Goal: Task Accomplishment & Management: Use online tool/utility

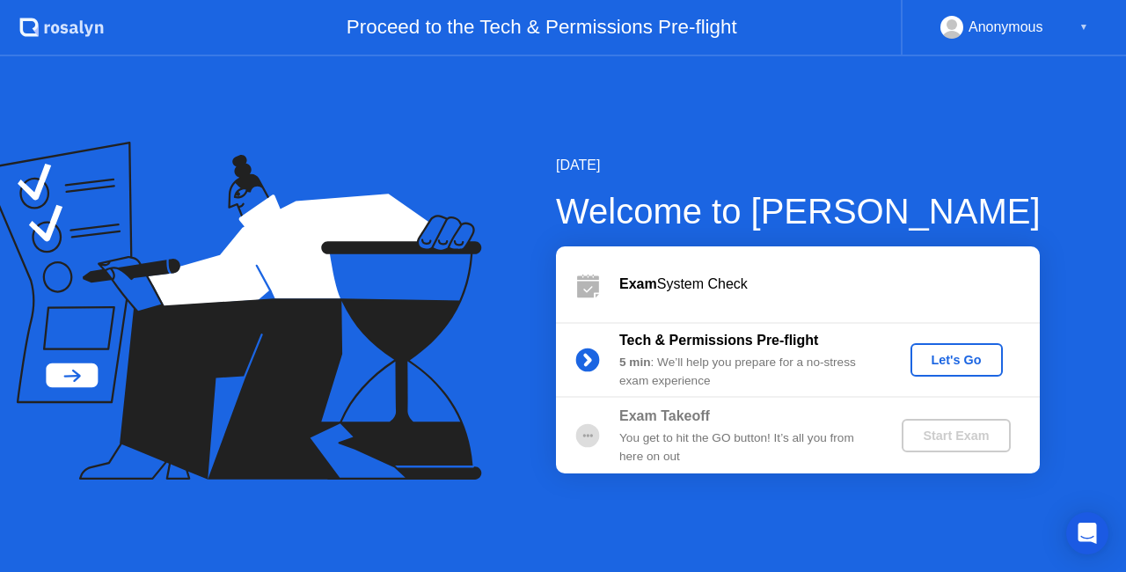
click at [930, 358] on div "Let's Go" at bounding box center [956, 360] width 78 height 14
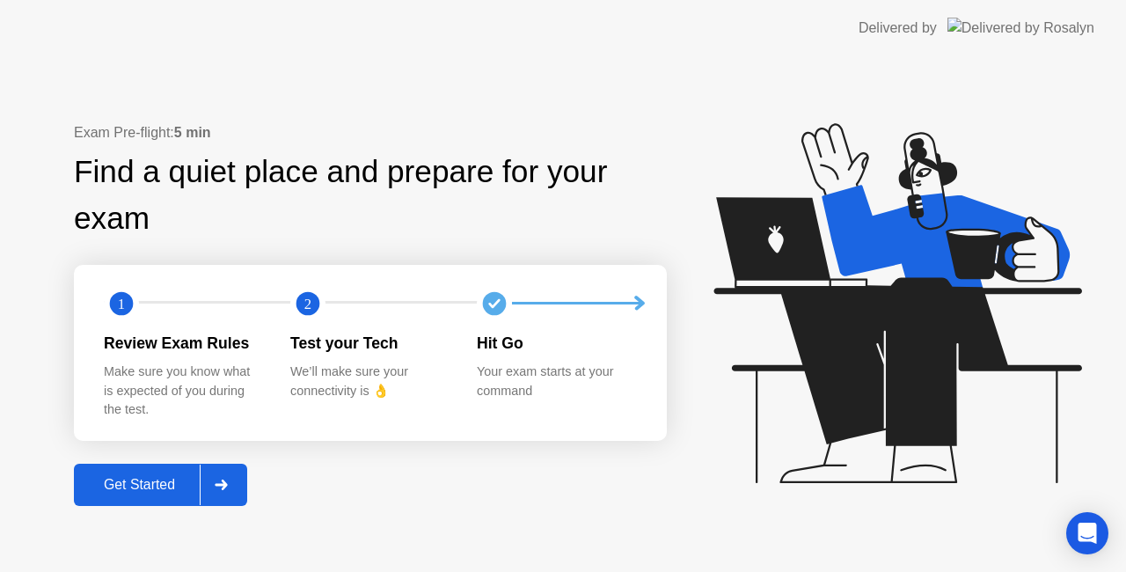
click at [133, 485] on div "Get Started" at bounding box center [139, 485] width 120 height 16
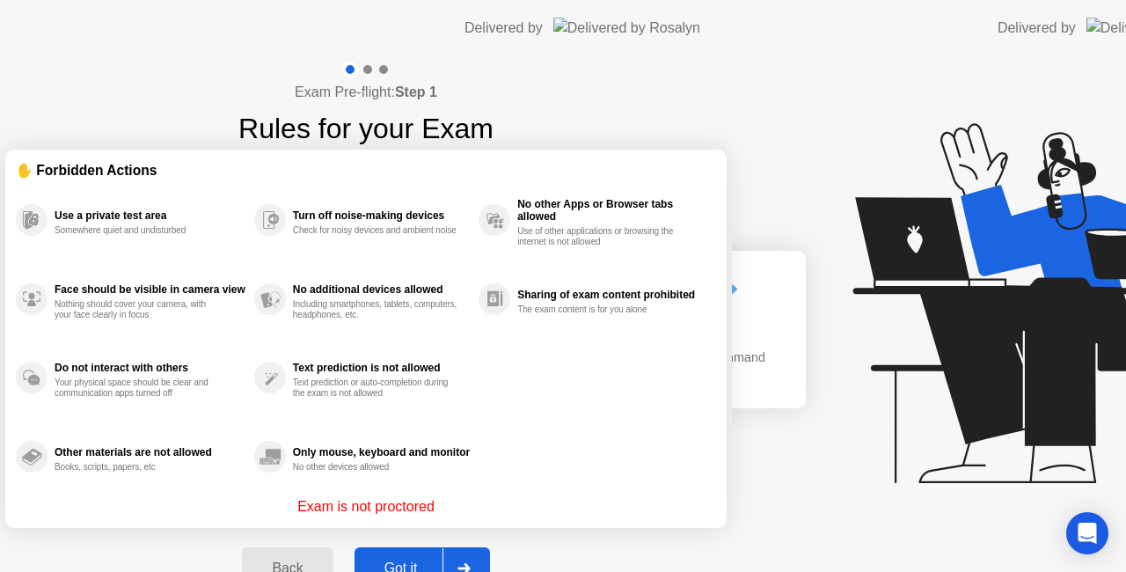
click at [133, 485] on div "Exam Pre-flight: Step 1 Rules for your Exam ✋ Forbidden Actions Use a private t…" at bounding box center [366, 334] width 732 height 557
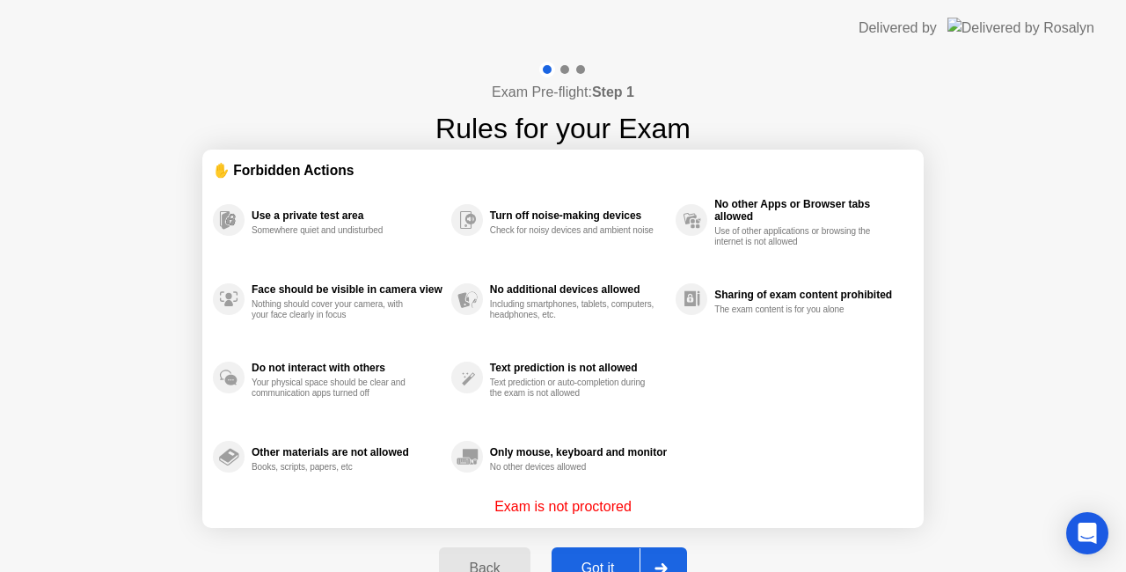
click at [613, 560] on div "Got it" at bounding box center [598, 568] width 83 height 16
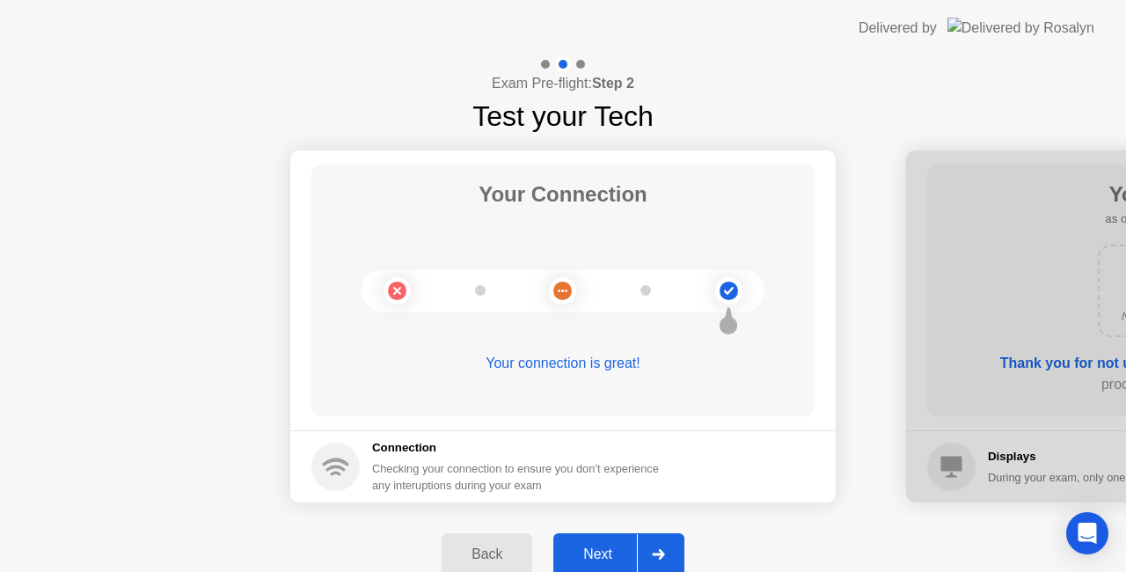
click at [506, 372] on div "Your connection is great!" at bounding box center [562, 363] width 503 height 21
click at [556, 292] on circle at bounding box center [562, 290] width 18 height 18
click at [474, 473] on div "Checking your connection to ensure you don’t experience any interuptions during…" at bounding box center [520, 476] width 297 height 33
click at [616, 556] on div "Next" at bounding box center [597, 554] width 78 height 16
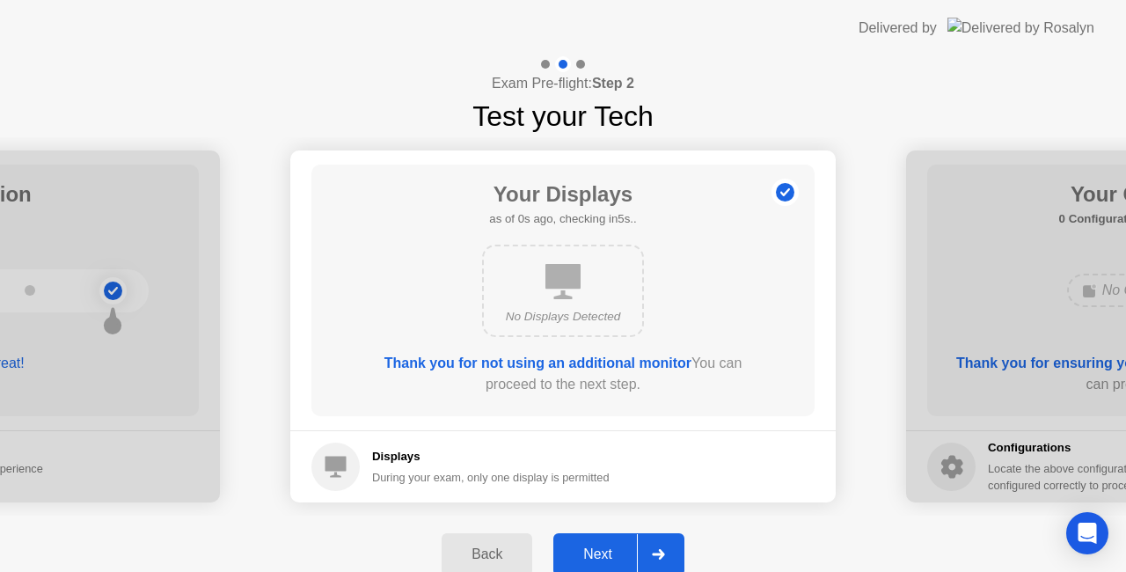
click at [619, 556] on div "Next" at bounding box center [597, 554] width 78 height 16
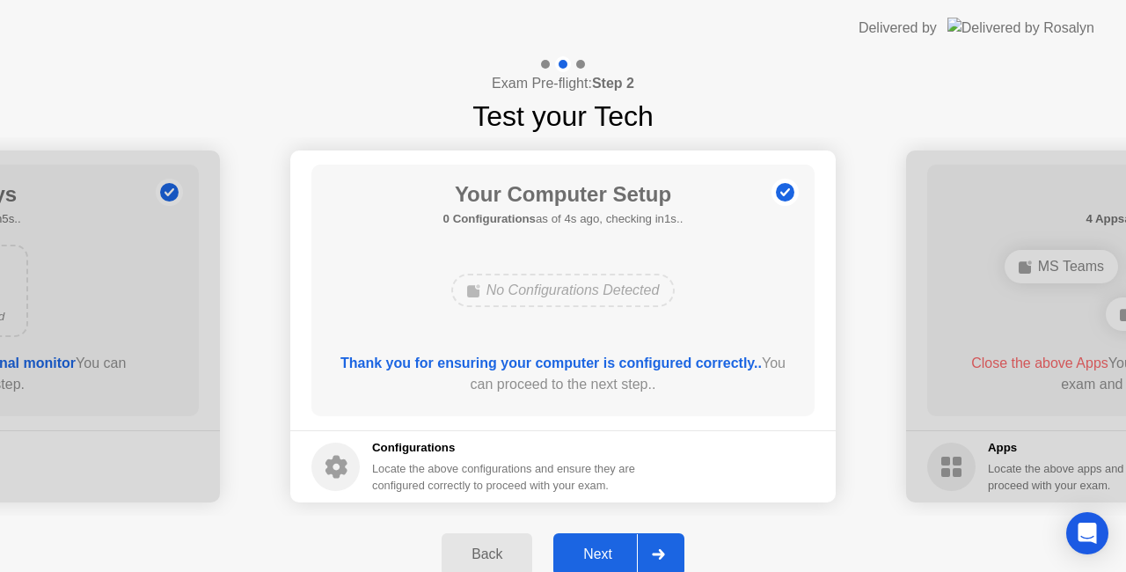
click at [608, 546] on div "Next" at bounding box center [597, 554] width 78 height 16
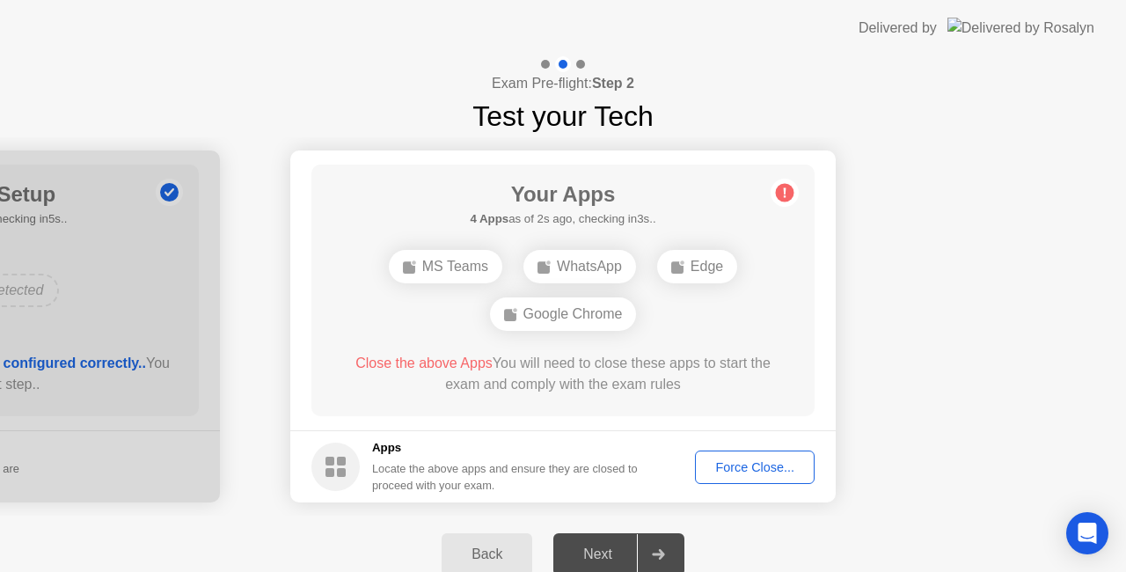
click at [739, 471] on div "Force Close..." at bounding box center [754, 467] width 107 height 14
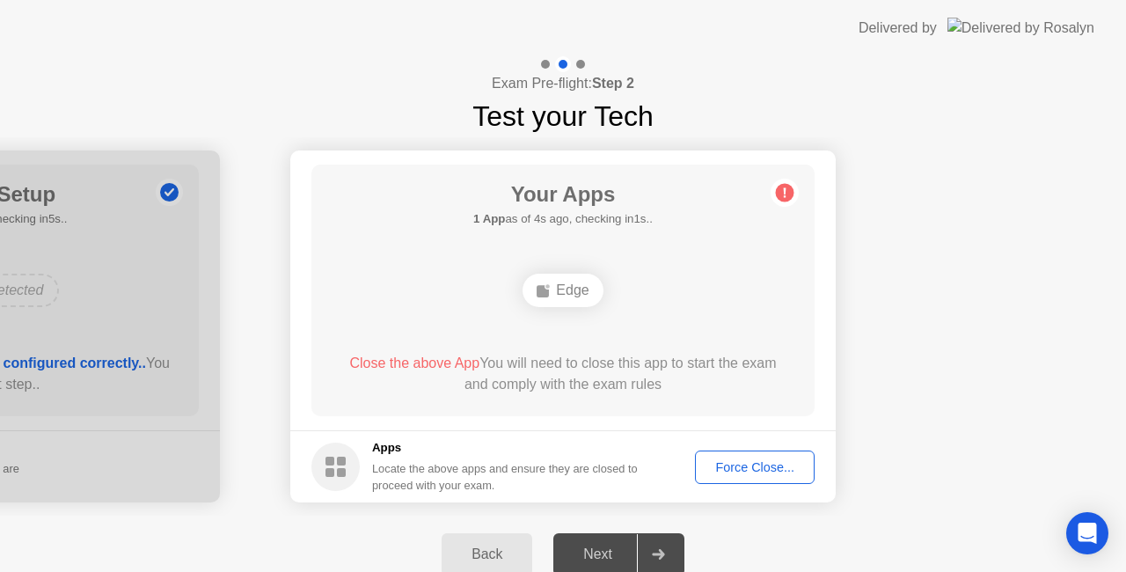
click at [749, 460] on div "Force Close..." at bounding box center [754, 467] width 107 height 14
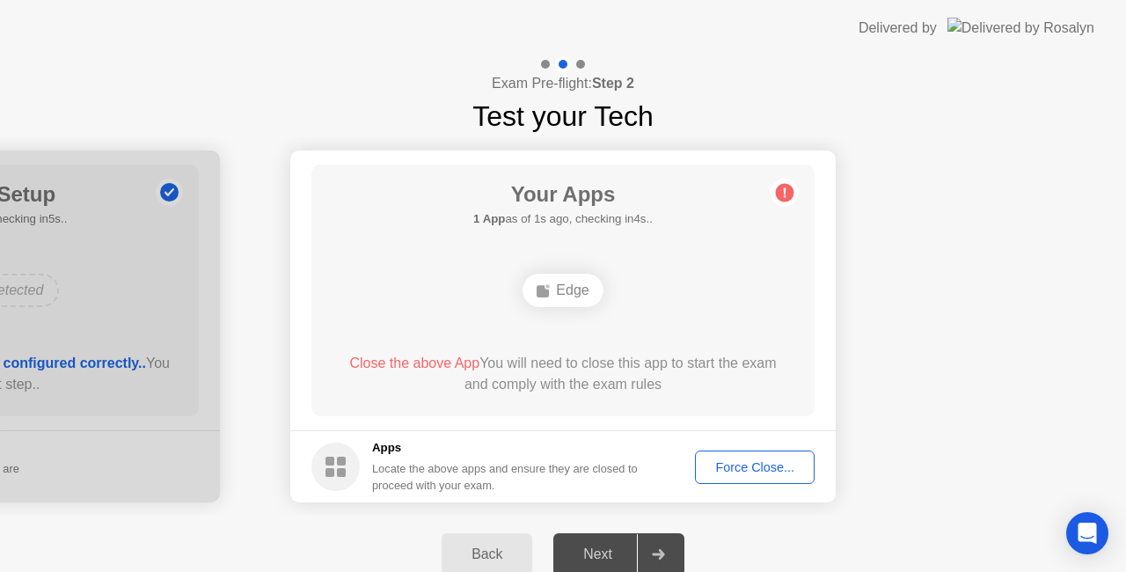
click at [746, 466] on div "Force Close..." at bounding box center [754, 467] width 107 height 14
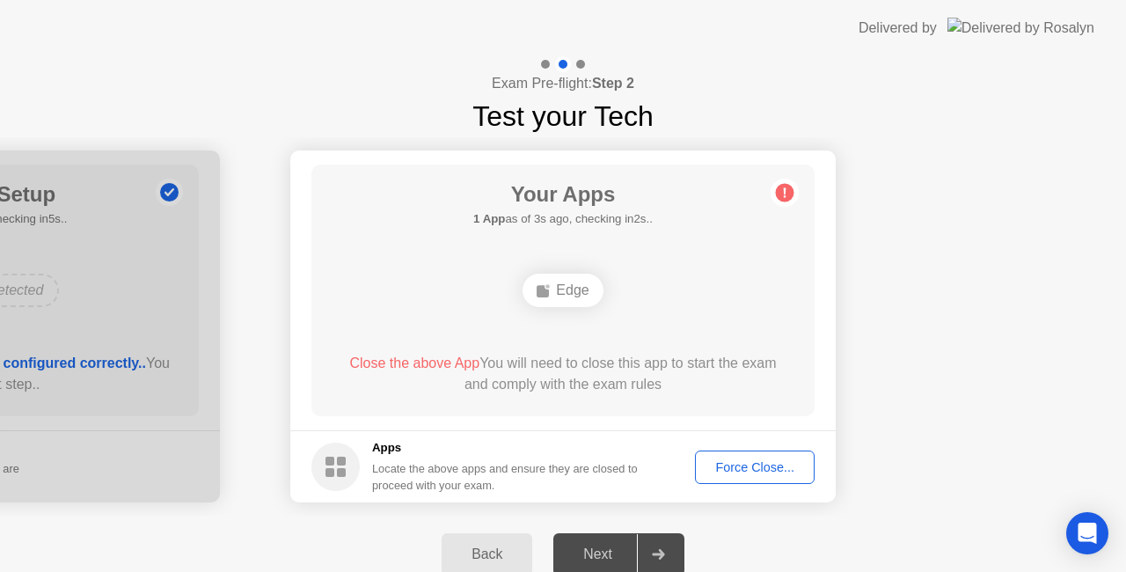
click at [324, 362] on div "Your Apps 1 App as of 4s ago, checking in1s.. Edge Close the above App You will…" at bounding box center [562, 289] width 503 height 251
click at [759, 473] on div "Force Close..." at bounding box center [754, 467] width 107 height 14
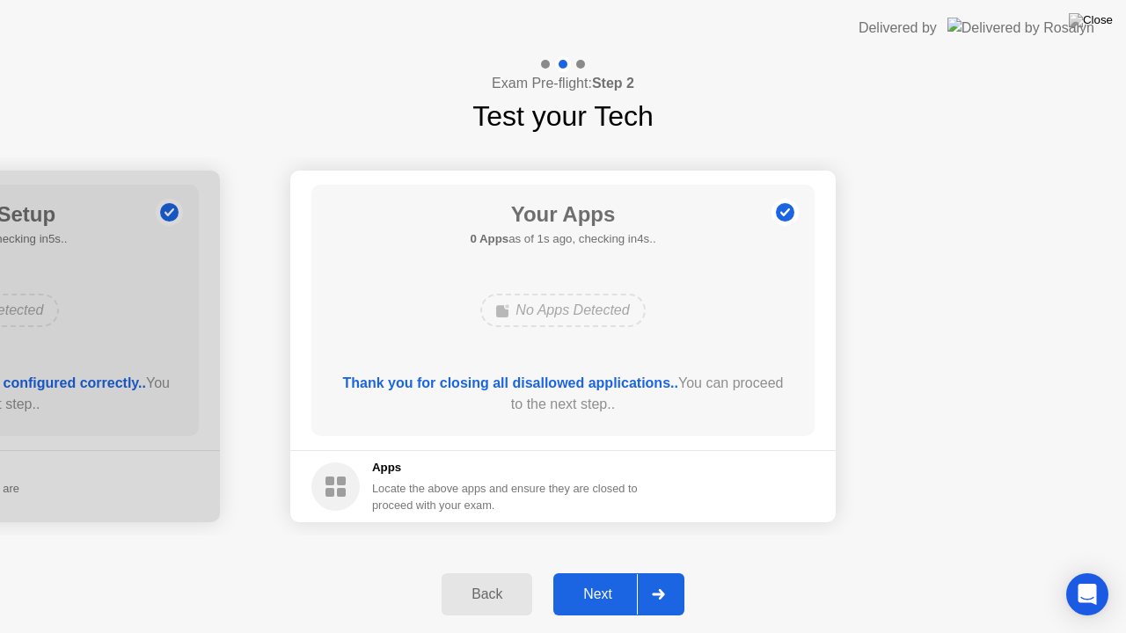
click at [603, 571] on div "Next" at bounding box center [597, 595] width 78 height 16
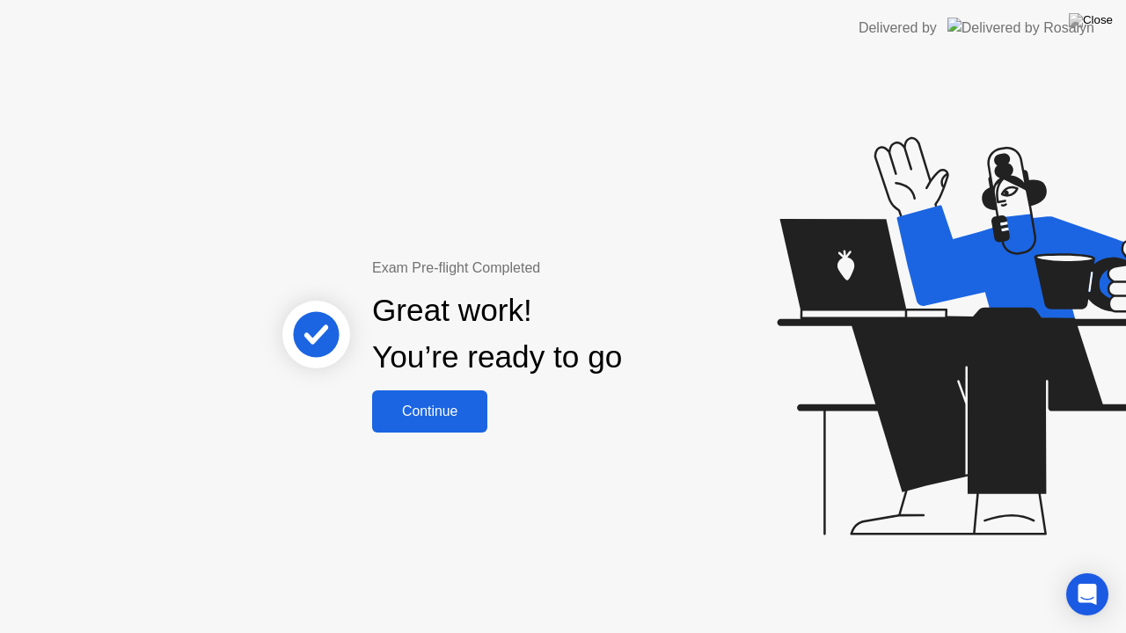
click at [443, 419] on div "Continue" at bounding box center [429, 412] width 105 height 16
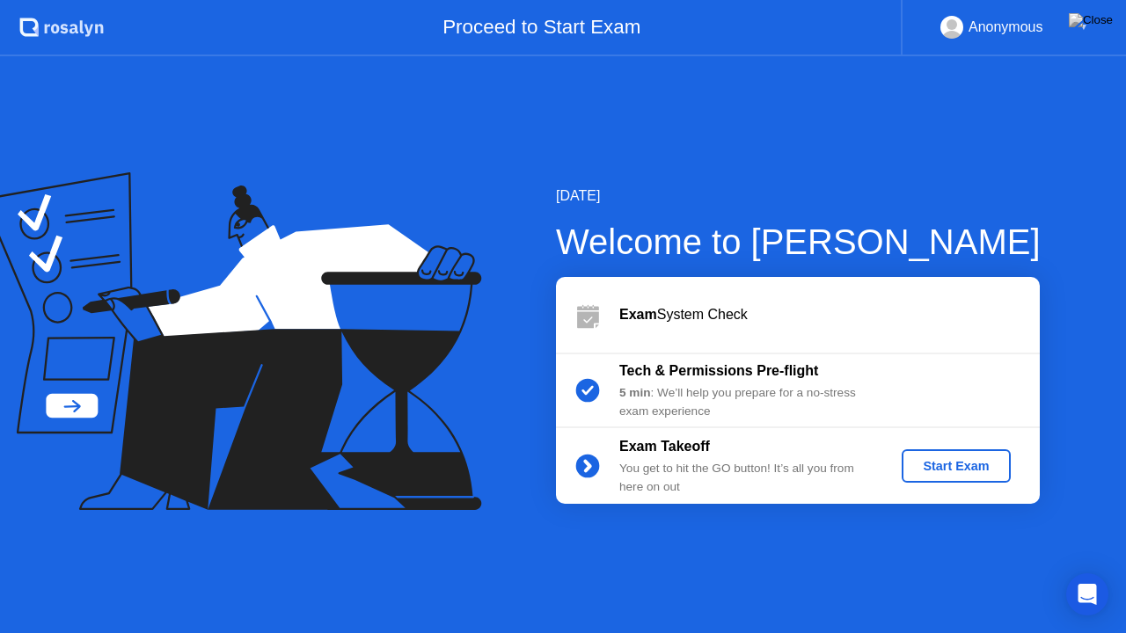
click at [702, 318] on div "Exam System Check" at bounding box center [829, 314] width 420 height 21
click at [918, 471] on div "Start Exam" at bounding box center [955, 466] width 94 height 14
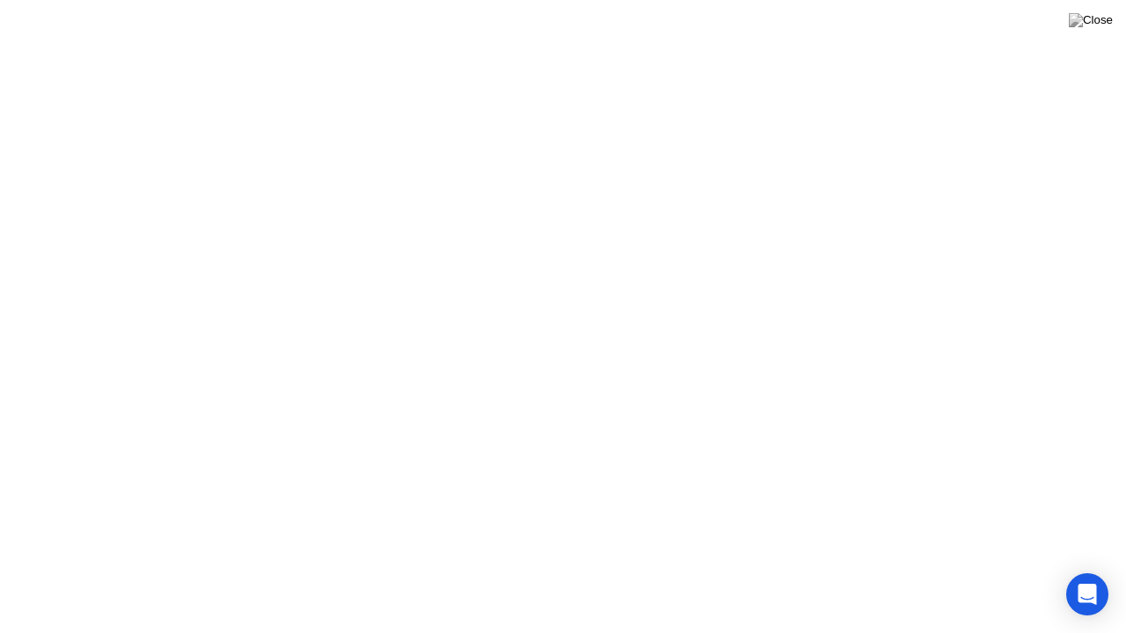
click div
click at [651, 571] on button "Exam Rules" at bounding box center [640, 605] width 93 height 16
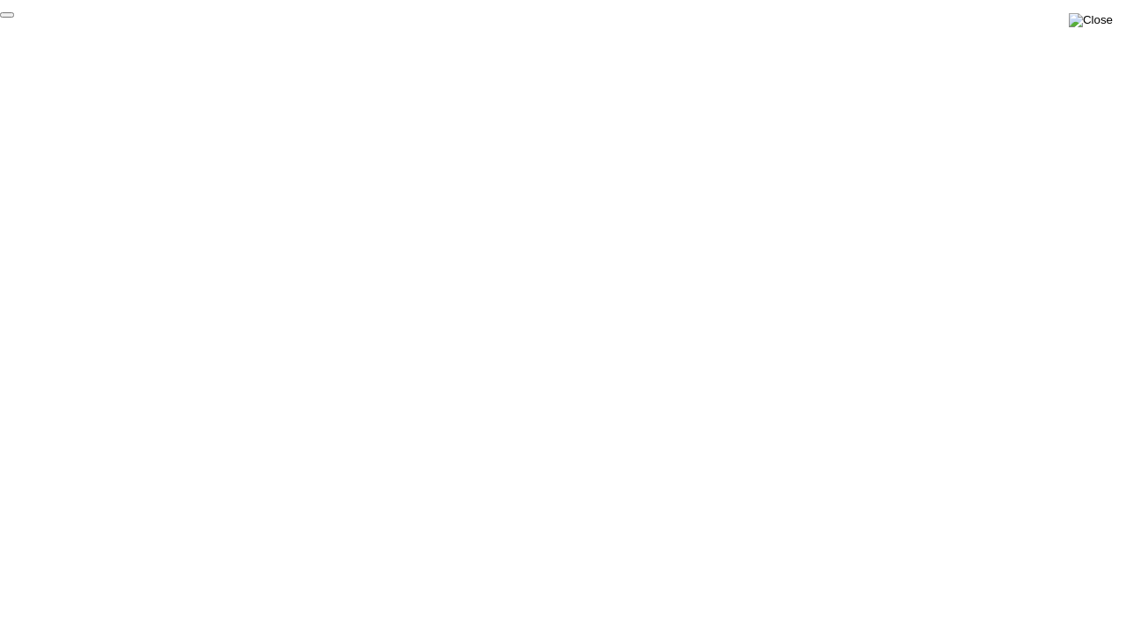
click at [1101, 22] on img at bounding box center [1090, 20] width 44 height 14
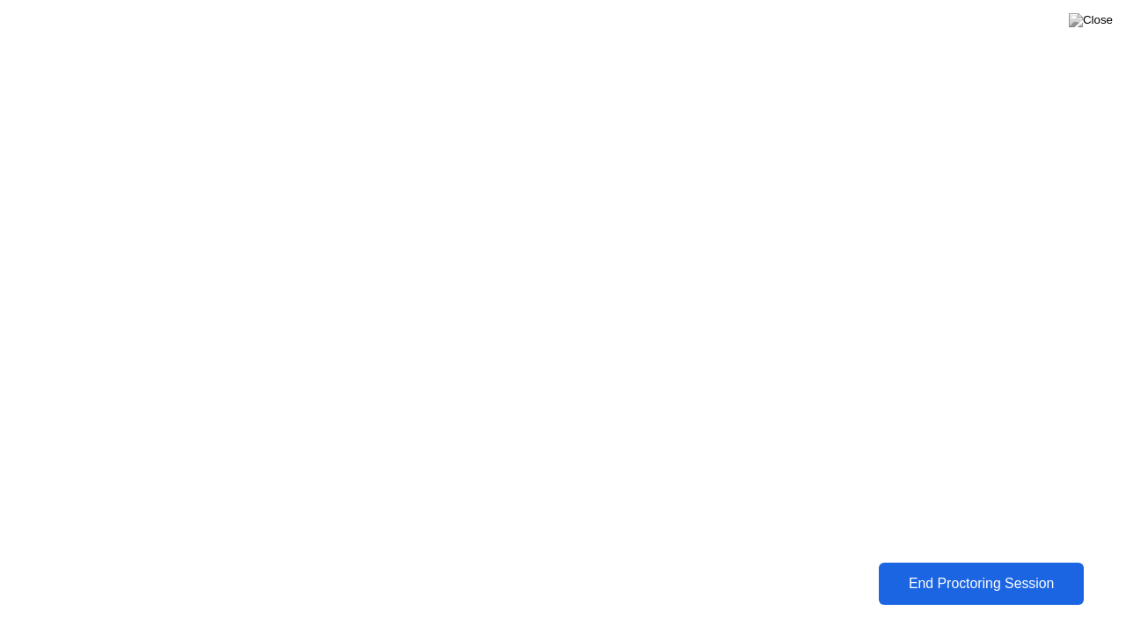
click at [923, 571] on div "End Proctoring Session" at bounding box center [980, 584] width 195 height 16
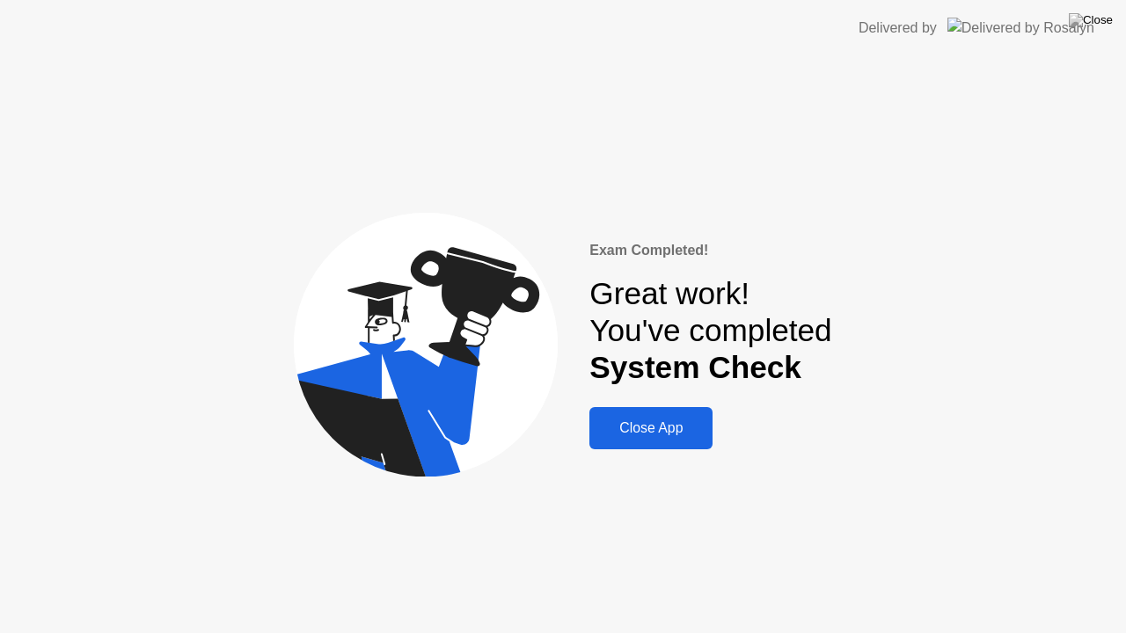
click at [644, 423] on div "Close App" at bounding box center [650, 428] width 113 height 16
